Goal: Task Accomplishment & Management: Manage account settings

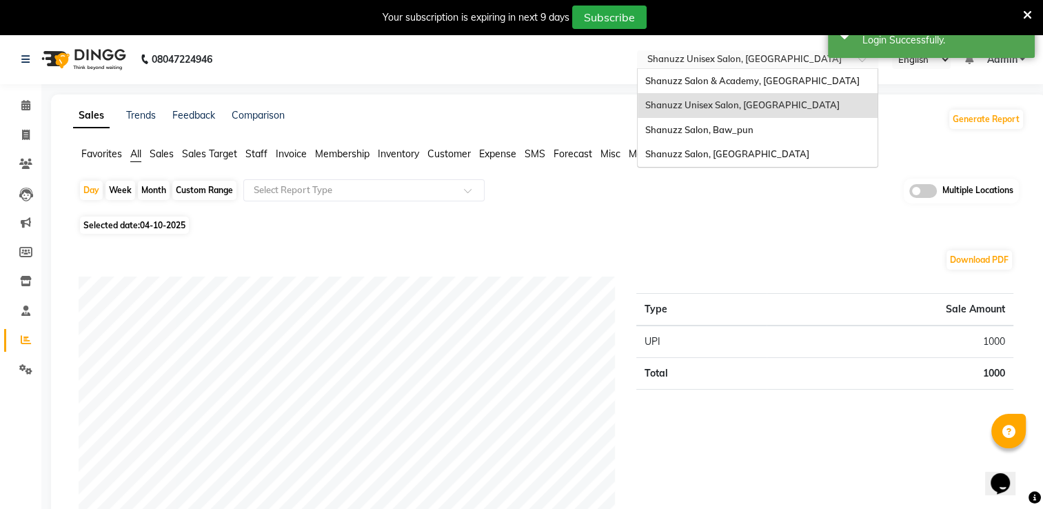
click at [846, 58] on div at bounding box center [757, 61] width 241 height 14
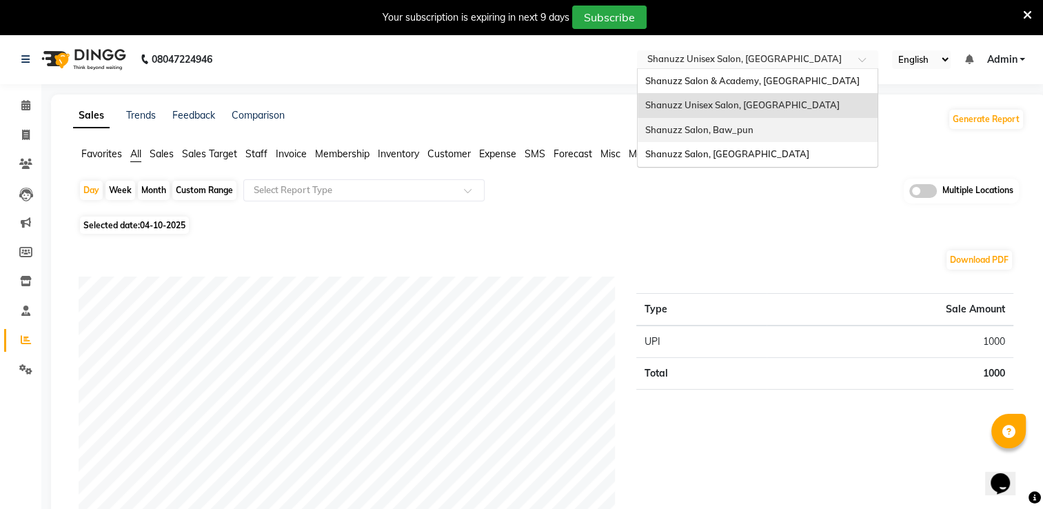
click at [748, 125] on span "Shanuzz Salon, Baw_pun" at bounding box center [698, 129] width 108 height 11
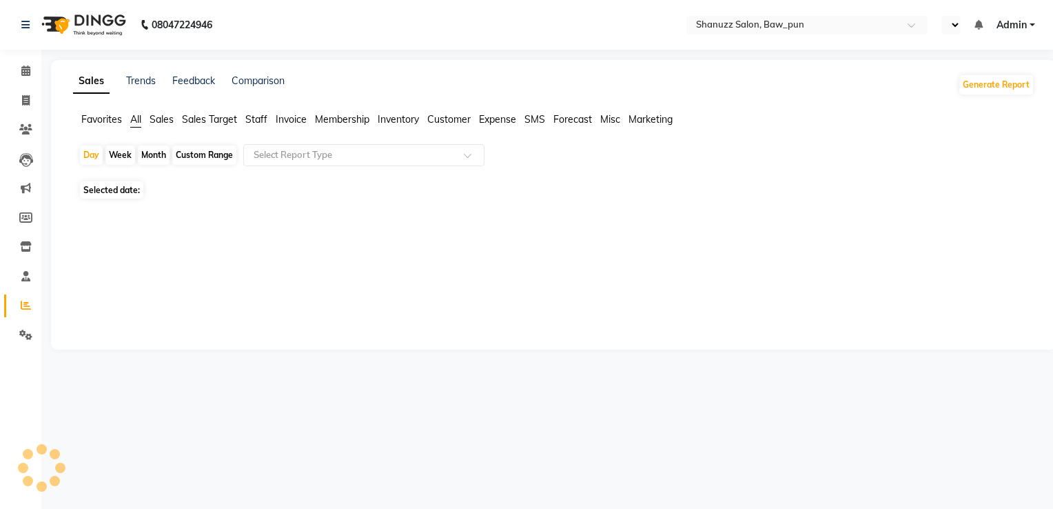
select select "en"
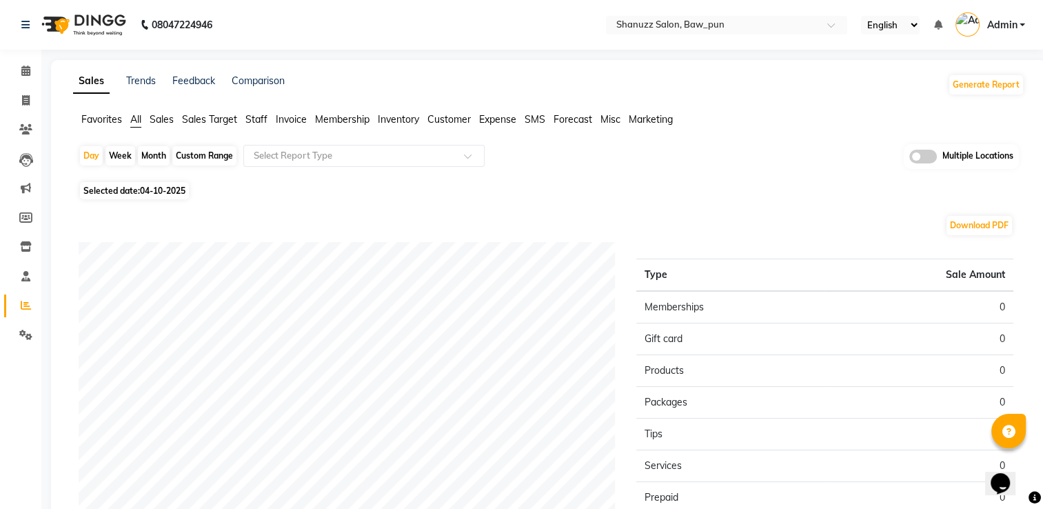
click at [161, 185] on span "04-10-2025" at bounding box center [162, 190] width 45 height 10
select select "10"
select select "2025"
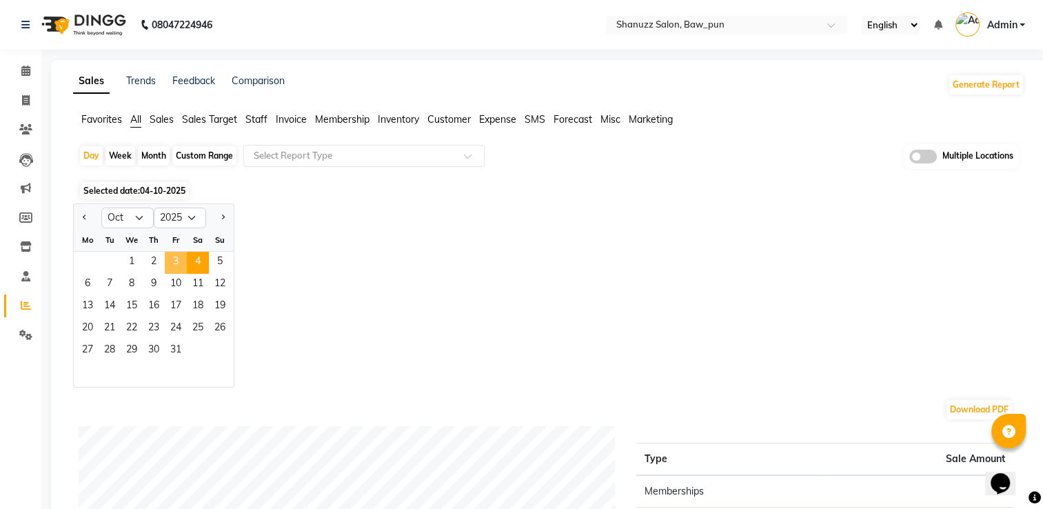
click at [179, 256] on span "3" at bounding box center [176, 263] width 22 height 22
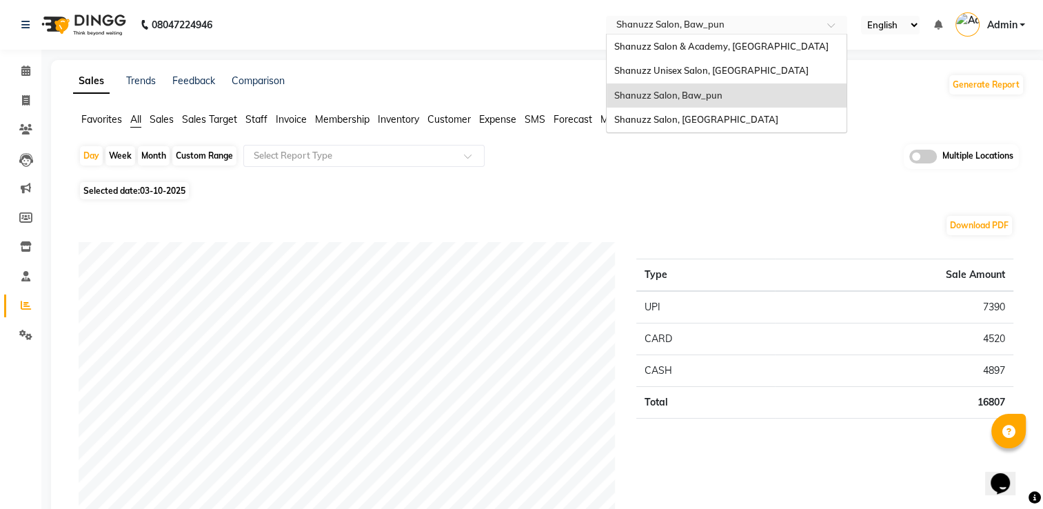
click at [790, 16] on div "Select Location × Shanuzz Salon, Baw_pun" at bounding box center [726, 25] width 241 height 19
click at [699, 117] on span "Shanuzz Salon, [GEOGRAPHIC_DATA]" at bounding box center [695, 119] width 164 height 11
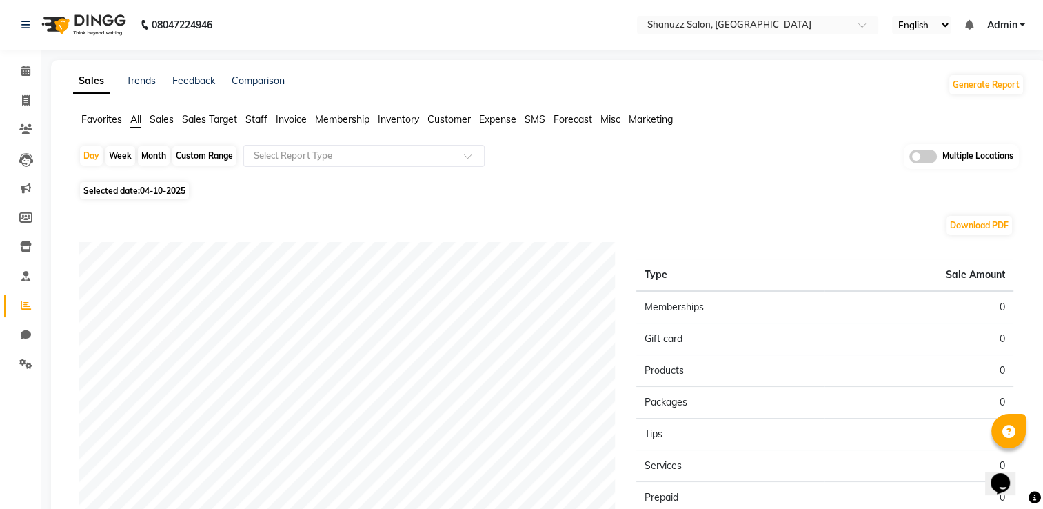
click at [150, 194] on span "04-10-2025" at bounding box center [162, 190] width 45 height 10
select select "10"
select select "2025"
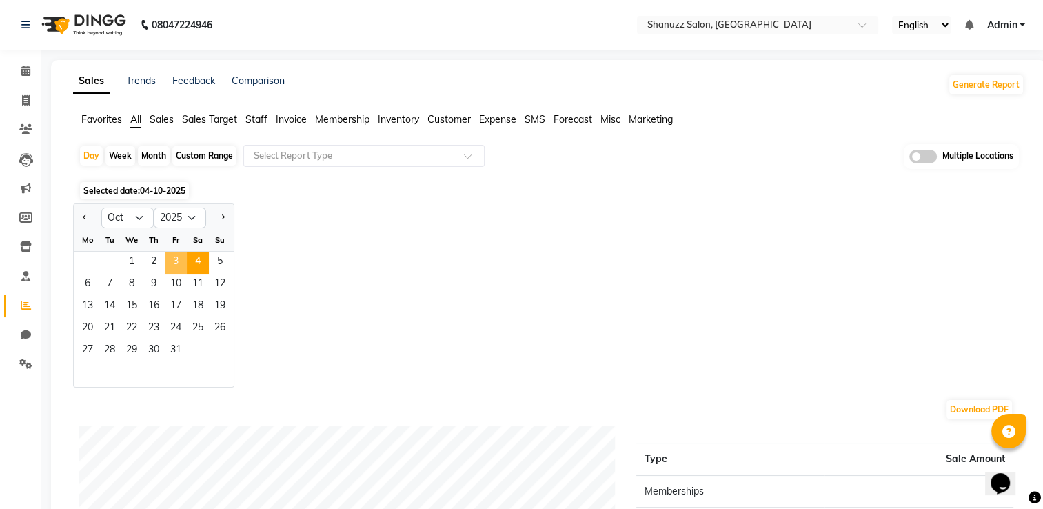
click at [174, 259] on span "3" at bounding box center [176, 263] width 22 height 22
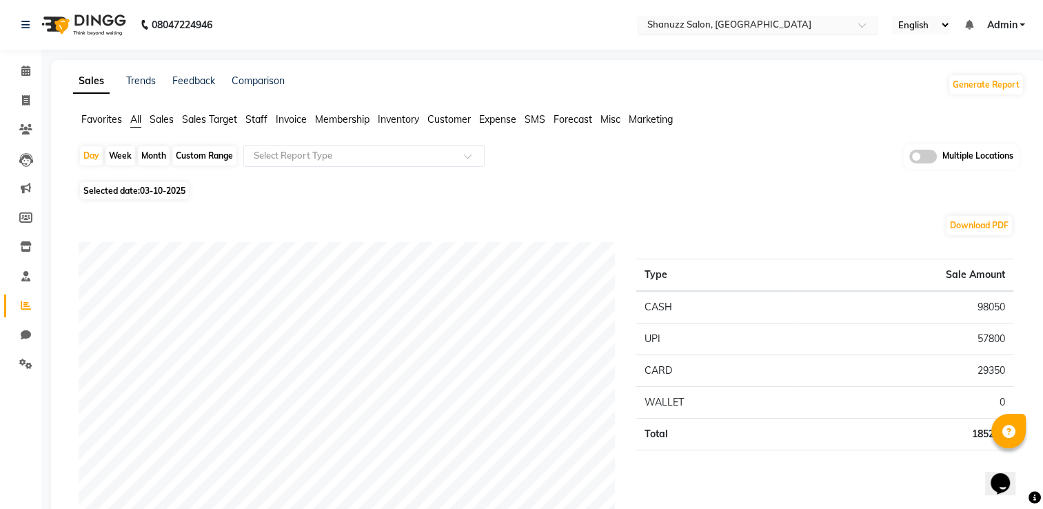
click at [852, 26] on div at bounding box center [757, 26] width 241 height 14
click at [1019, 23] on link "Admin" at bounding box center [1005, 25] width 39 height 14
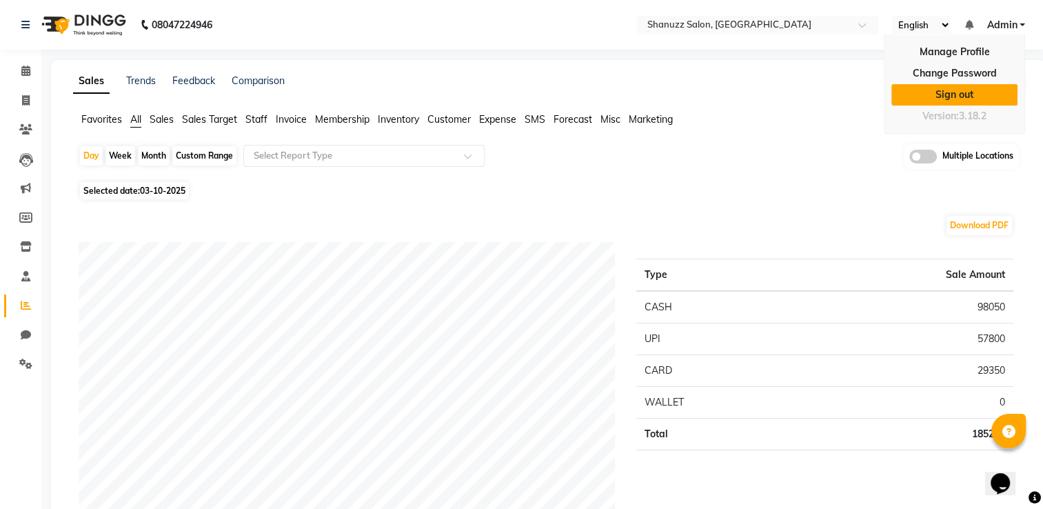
click at [955, 94] on link "Sign out" at bounding box center [954, 94] width 126 height 21
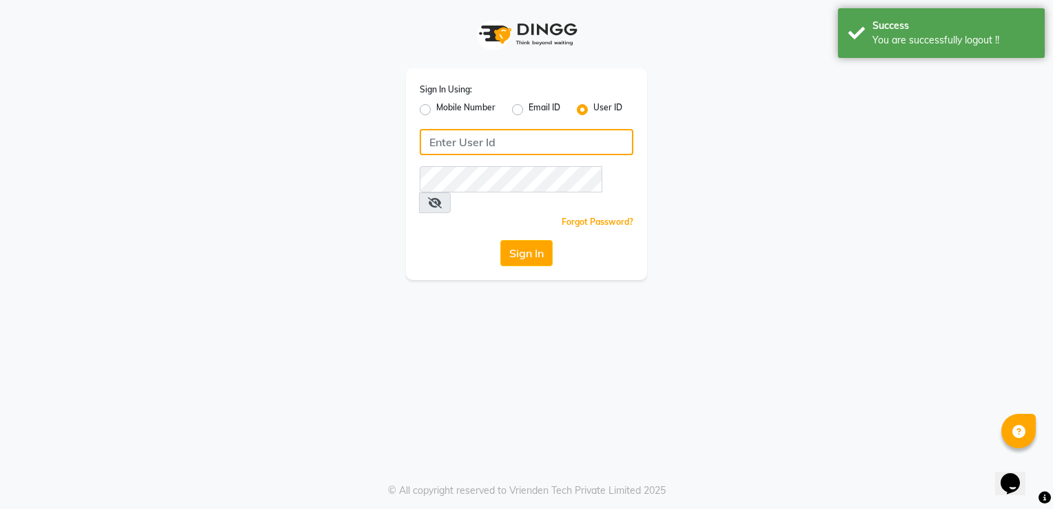
type input "shanuzz"
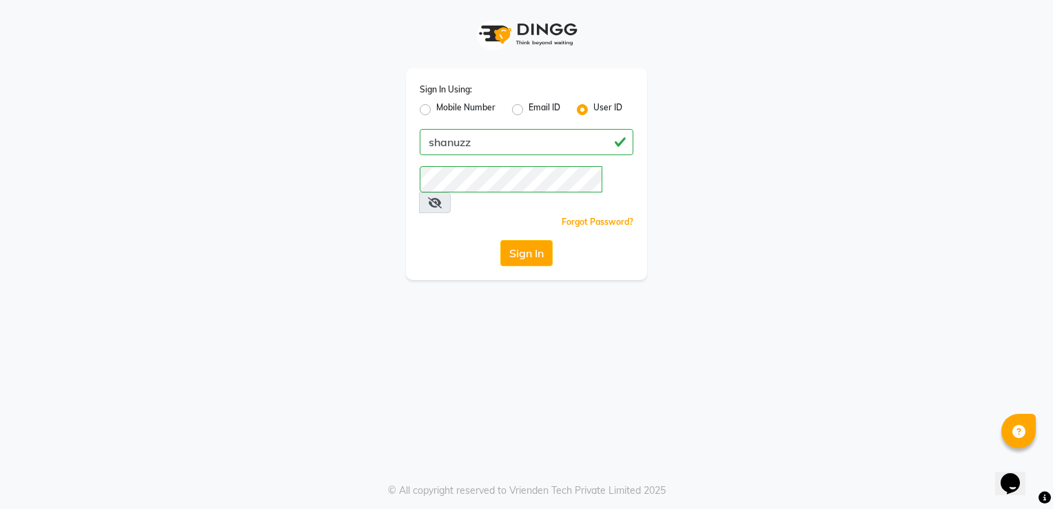
click at [436, 105] on label "Mobile Number" at bounding box center [465, 109] width 59 height 17
click at [436, 105] on input "Mobile Number" at bounding box center [440, 105] width 9 height 9
radio input "true"
radio input "false"
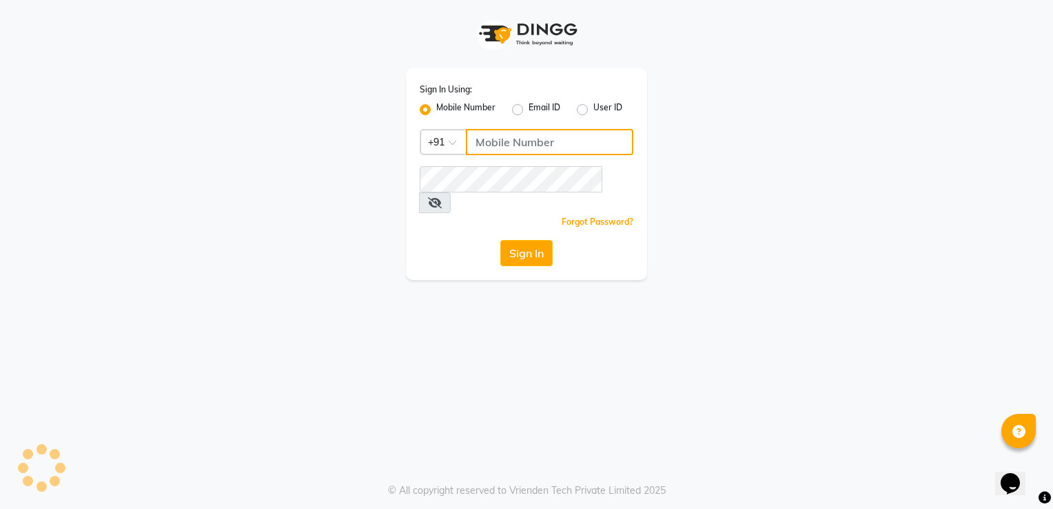
click at [523, 139] on input "Username" at bounding box center [549, 142] width 167 height 26
type input "8118811818"
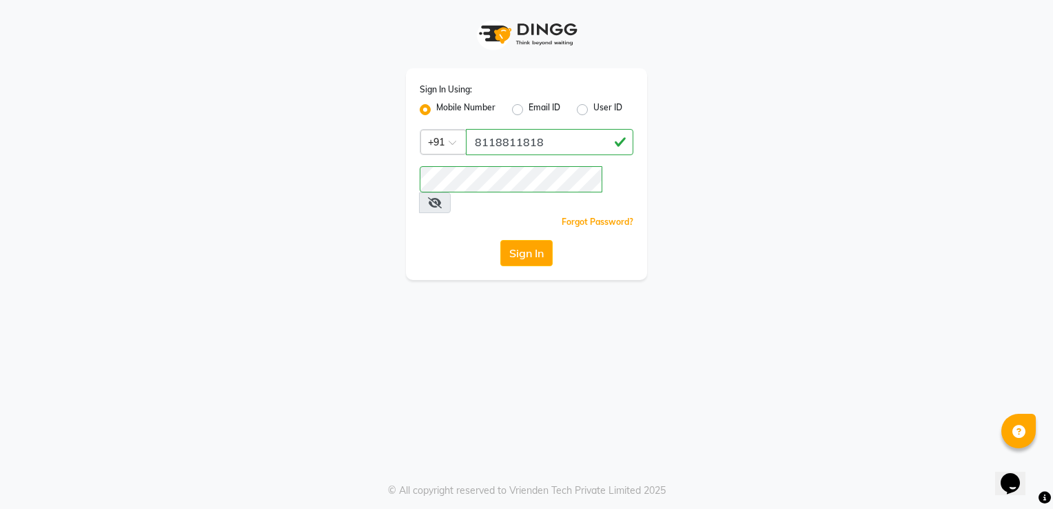
click at [400, 205] on div "Sign In Using: Mobile Number Email ID User ID Country Code × [PHONE_NUMBER] Rem…" at bounding box center [527, 140] width 262 height 280
click at [535, 244] on button "Sign In" at bounding box center [526, 253] width 52 height 26
